Goal: Task Accomplishment & Management: Use online tool/utility

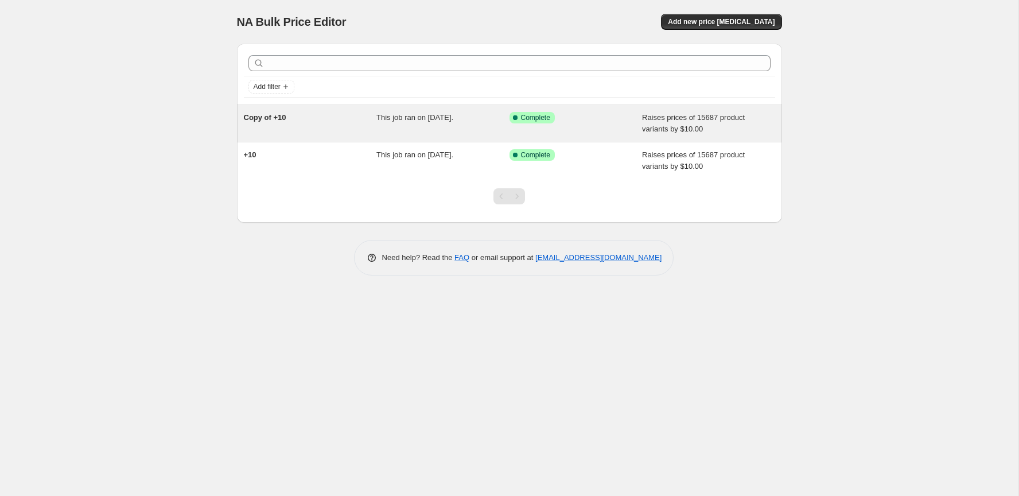
click at [561, 132] on div "Success Complete Complete" at bounding box center [575, 123] width 133 height 23
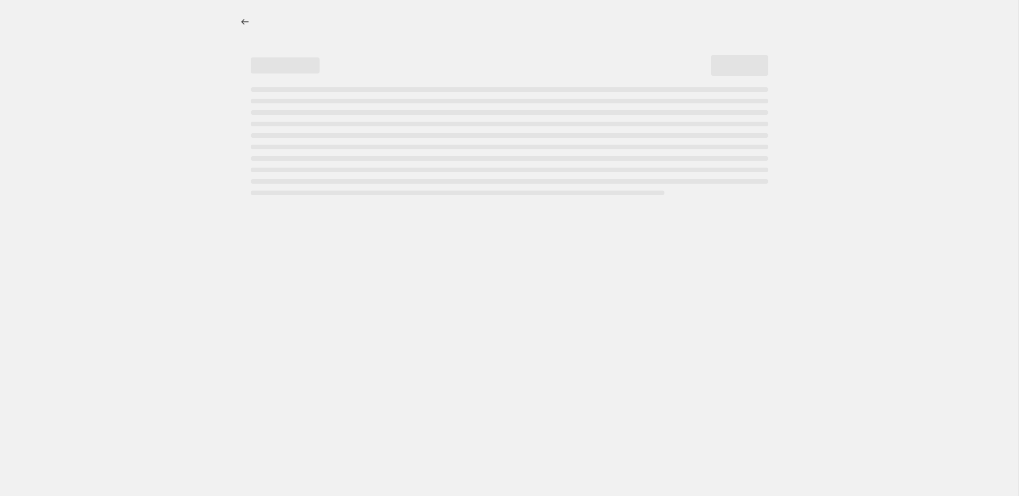
select select "by"
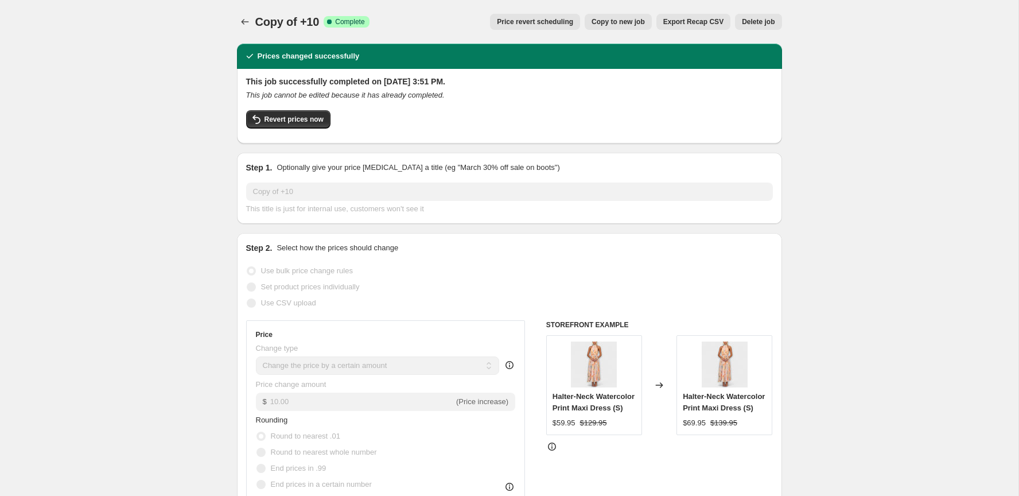
click at [610, 24] on span "Copy to new job" at bounding box center [617, 21] width 53 height 9
select select "by"
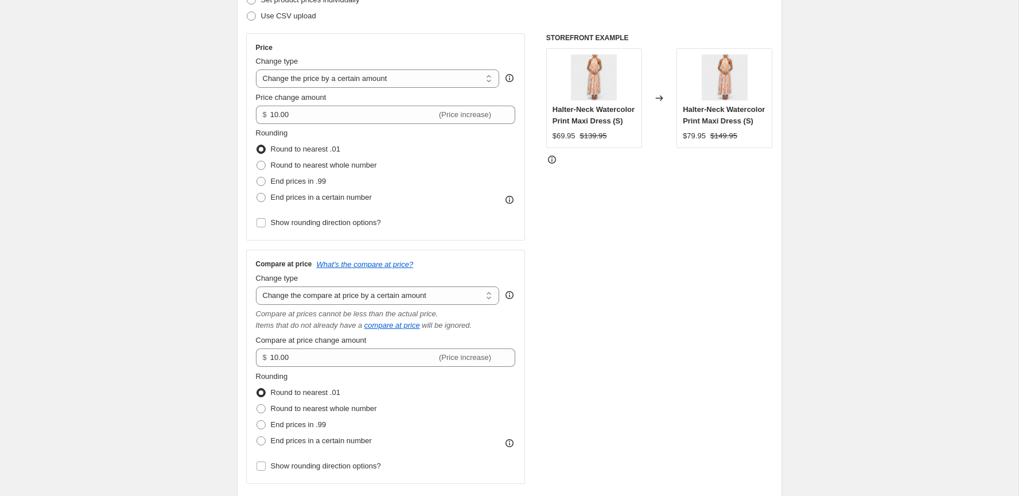
scroll to position [176, 0]
click at [214, 165] on div "Create new price change job. This page is ready Create new price change job Dra…" at bounding box center [509, 484] width 1018 height 1320
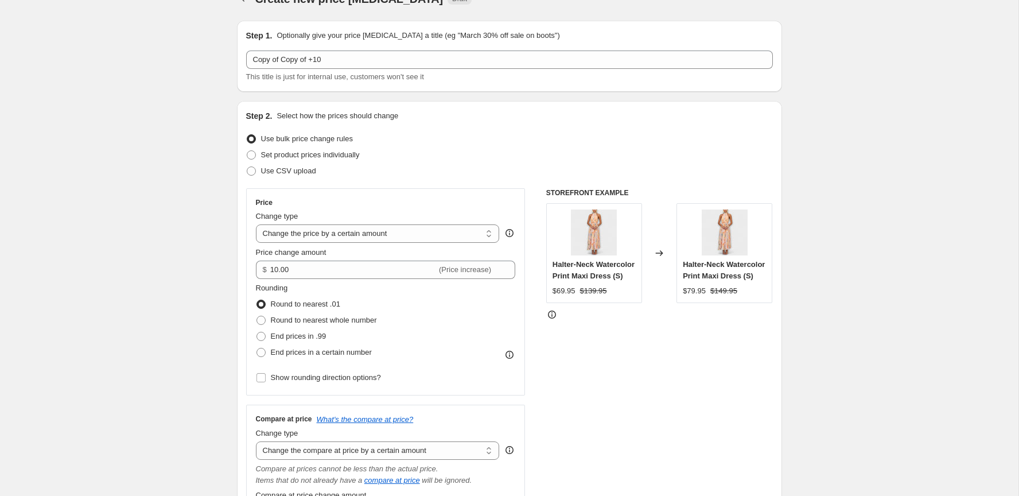
scroll to position [11, 0]
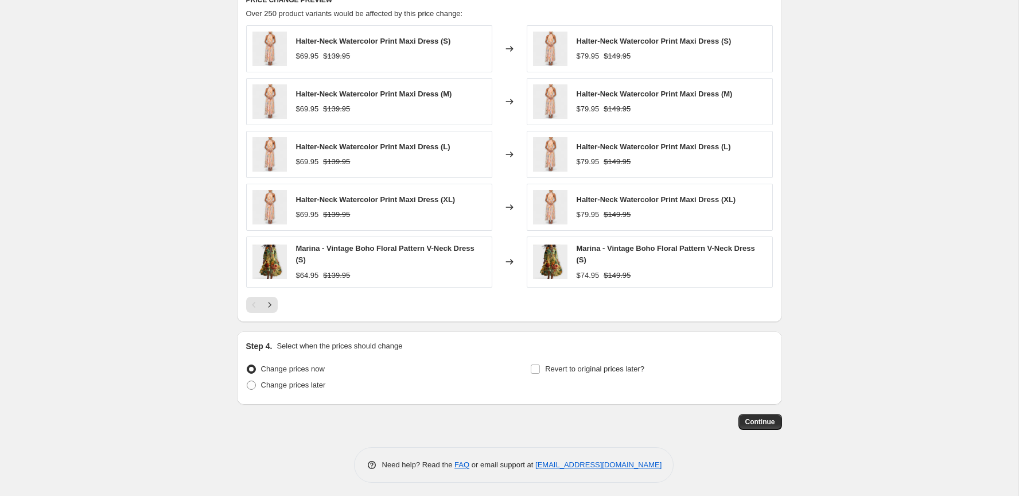
scroll to position [819, 0]
click at [742, 420] on button "Continue" at bounding box center [760, 423] width 44 height 16
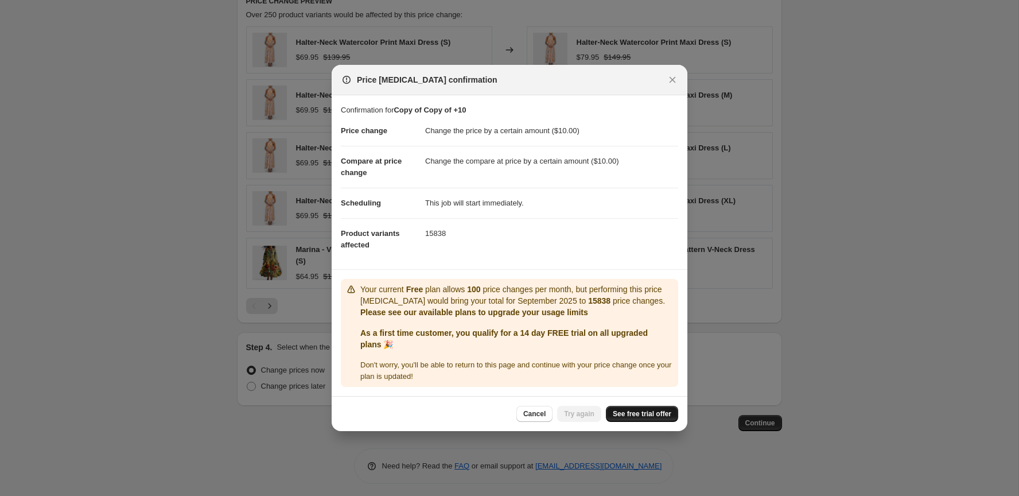
click at [646, 412] on link "See free trial offer" at bounding box center [642, 414] width 72 height 16
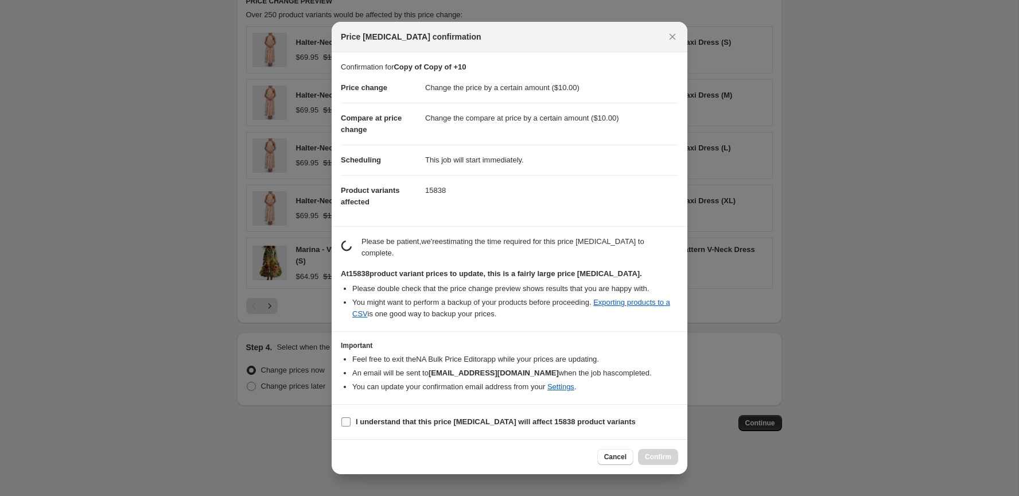
click at [484, 423] on b "I understand that this price change job will affect 15838 product variants" at bounding box center [496, 421] width 280 height 9
click at [350, 423] on input "I understand that this price change job will affect 15838 product variants" at bounding box center [345, 421] width 9 height 9
checkbox input "true"
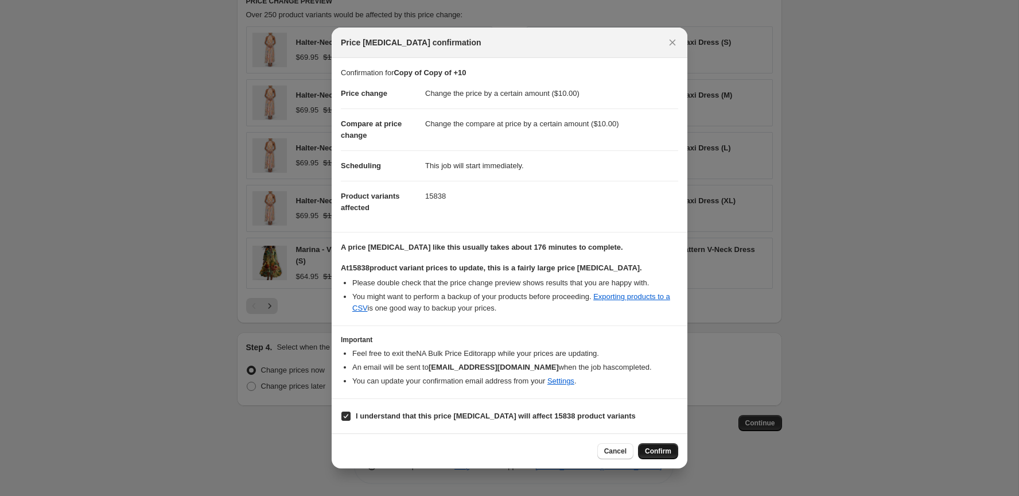
click at [649, 446] on span "Confirm" at bounding box center [658, 450] width 26 height 9
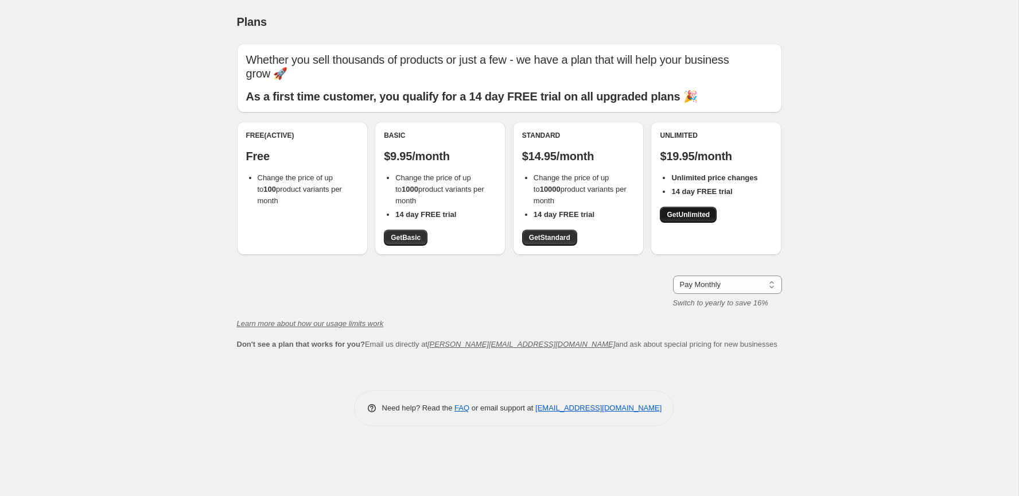
click at [671, 207] on link "Get Unlimited" at bounding box center [688, 215] width 57 height 16
